Goal: Find specific page/section: Find specific page/section

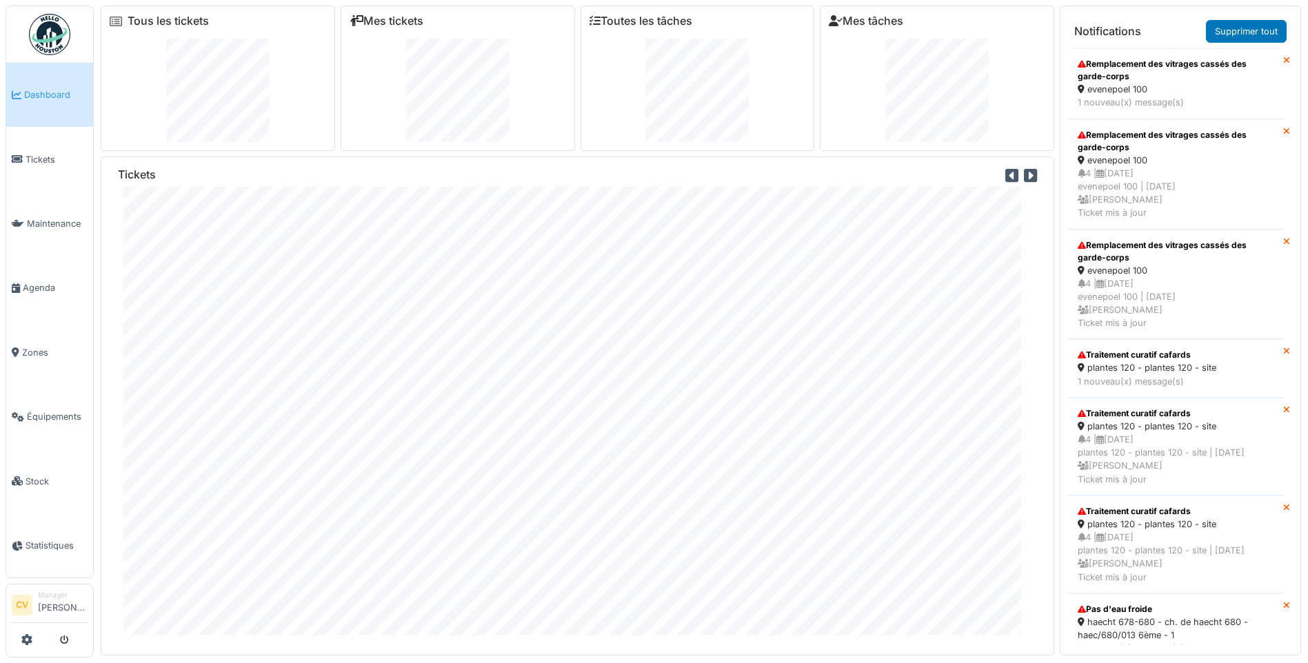
drag, startPoint x: 0, startPoint y: 0, endPoint x: 19, endPoint y: 13, distance: 23.3
click at [45, 13] on link at bounding box center [49, 34] width 51 height 51
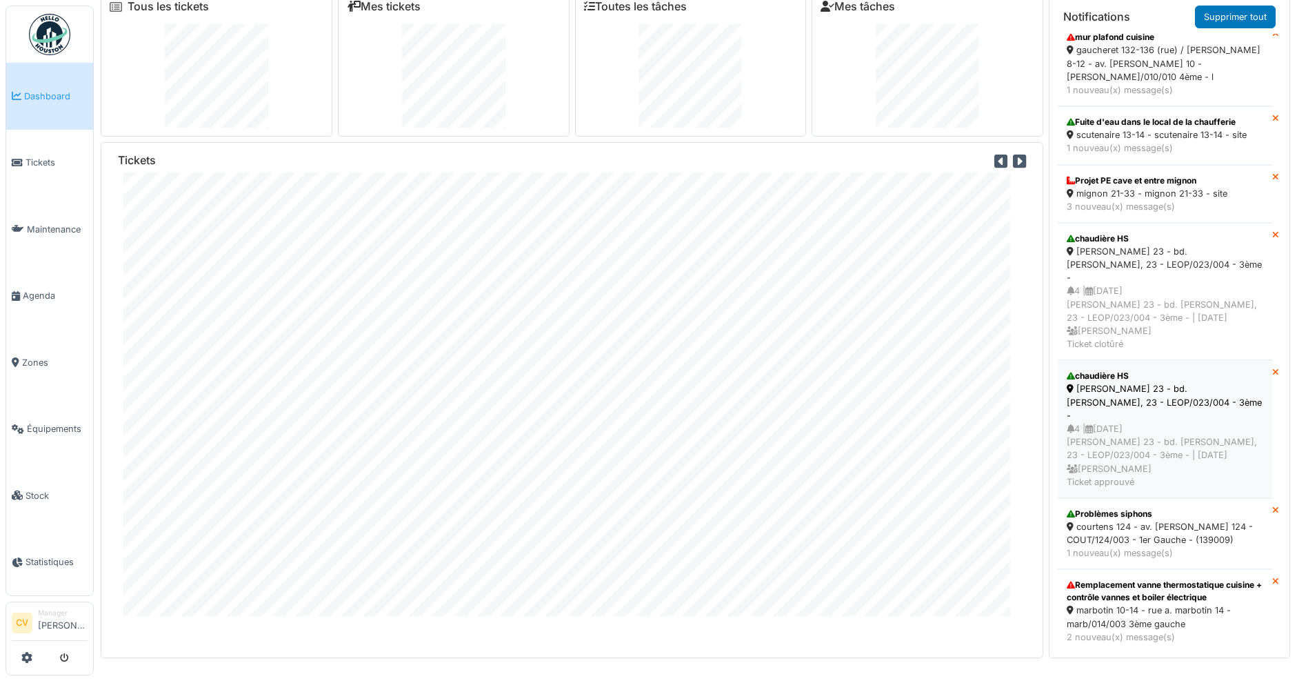
scroll to position [776, 0]
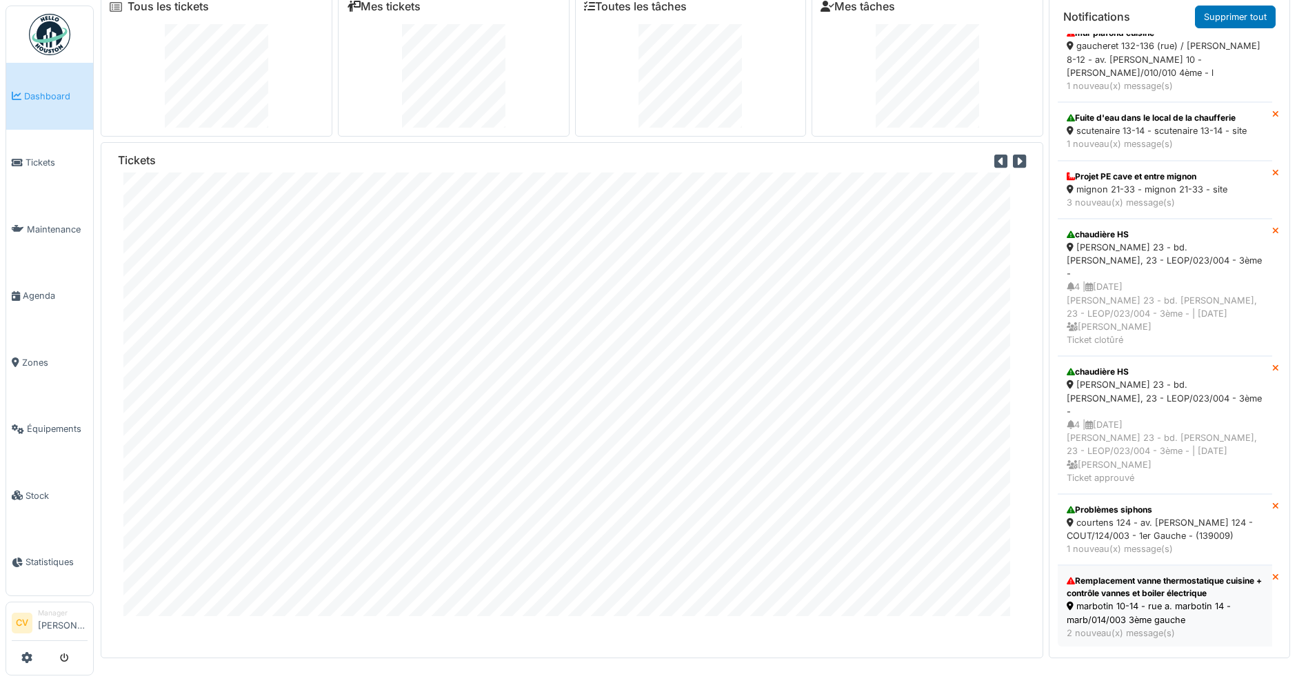
click at [1087, 599] on div "marbotin 10-14 - rue a. marbotin 14 - marb/014/003 3ème gauche" at bounding box center [1165, 612] width 197 height 26
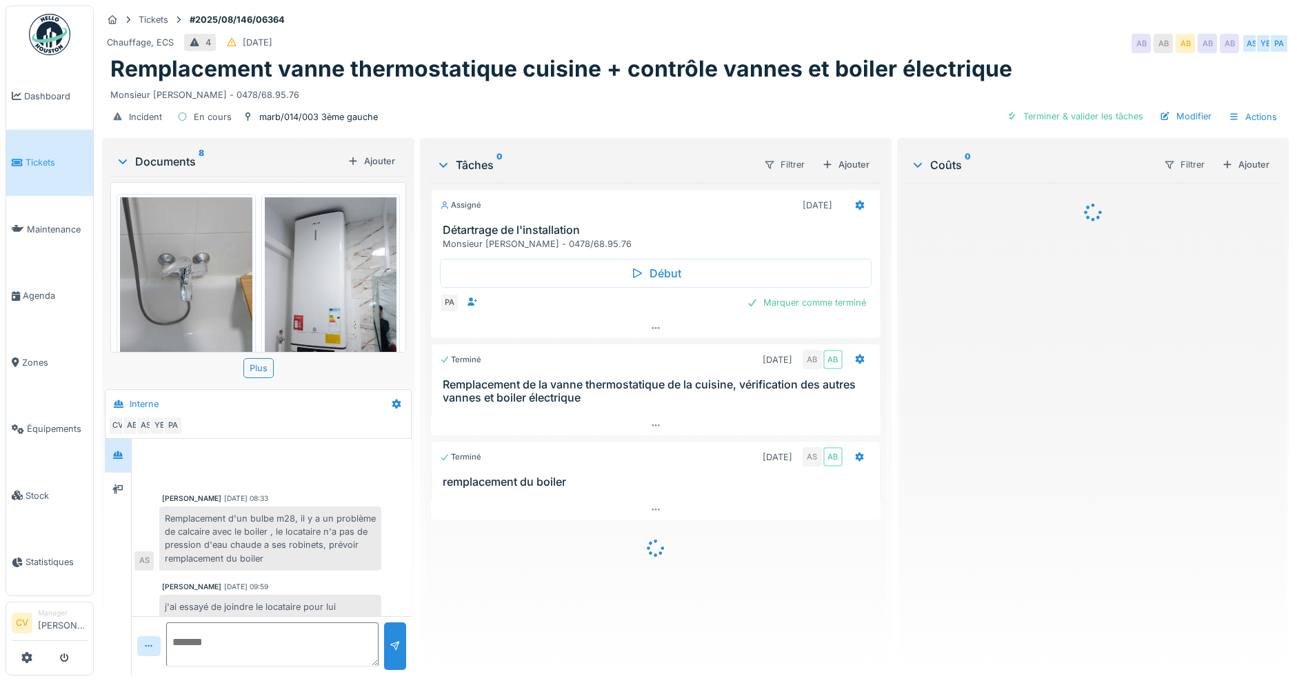
scroll to position [371, 0]
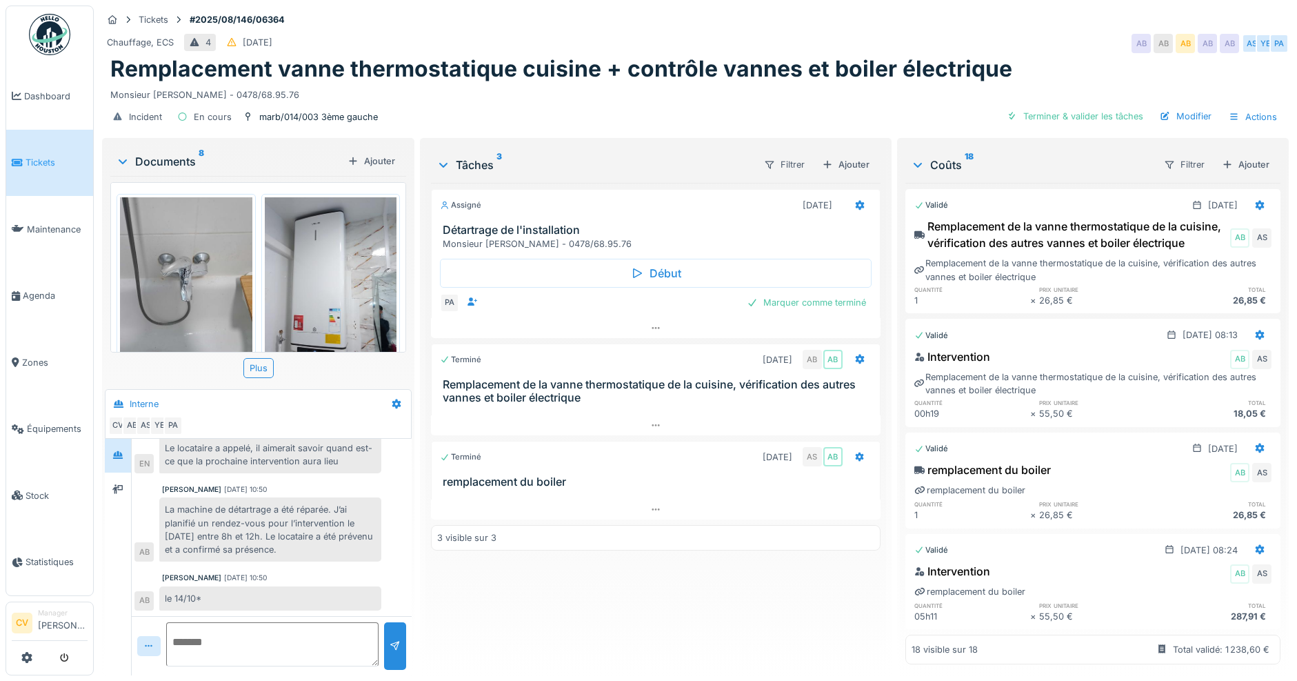
click at [352, 603] on div "le 14/10*" at bounding box center [270, 598] width 222 height 24
click at [766, 29] on div "Tickets #2025/08/146/06364 Chauffage, ECS 4 [DATE] AB AB AB AB AB AS YE PA Remp…" at bounding box center [695, 71] width 1192 height 130
click at [61, 299] on link "Agenda" at bounding box center [49, 296] width 87 height 67
